Goal: Navigation & Orientation: Find specific page/section

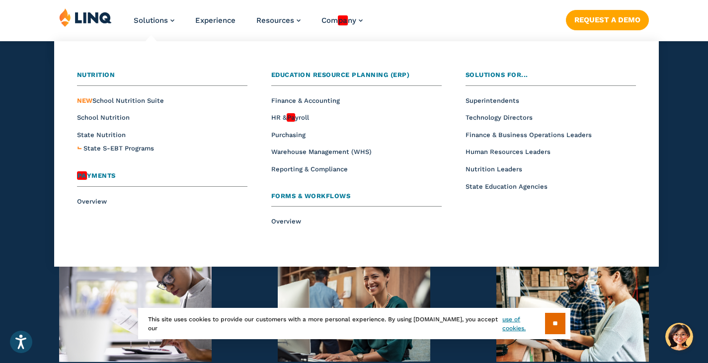
scroll to position [928, 0]
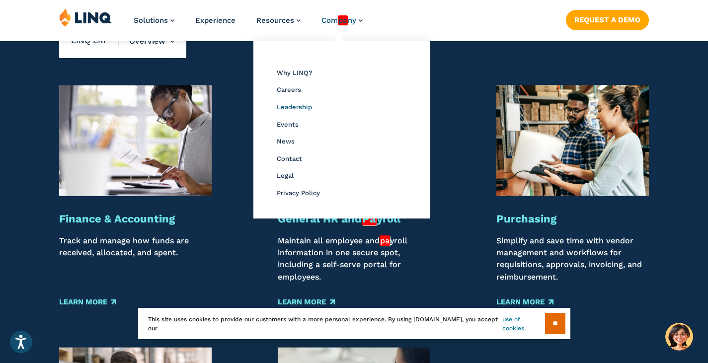
click at [299, 105] on span "Leadership" at bounding box center [294, 106] width 35 height 7
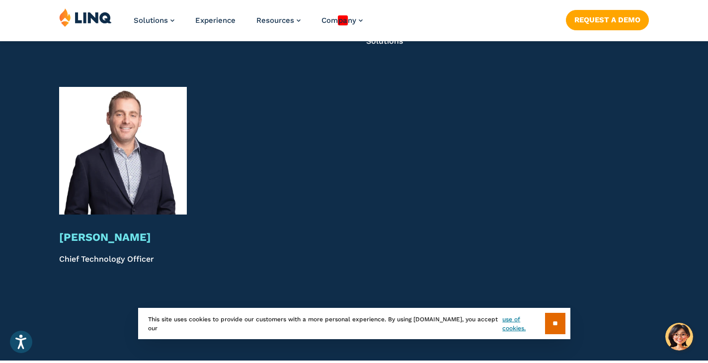
scroll to position [2391, 0]
